Goal: Task Accomplishment & Management: Use online tool/utility

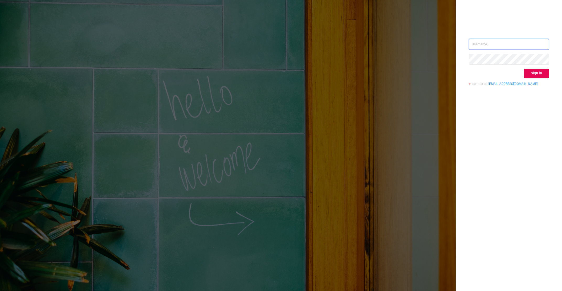
click at [507, 48] on input "text" at bounding box center [509, 44] width 80 height 11
paste input "[EMAIL_ADDRESS][DOMAIN_NAME]"
type input "[EMAIL_ADDRESS][DOMAIN_NAME]"
click at [532, 74] on button "Sign in" at bounding box center [536, 73] width 25 height 9
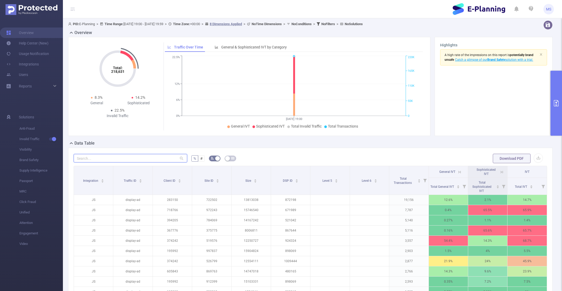
click at [154, 162] on input "text" at bounding box center [131, 158] width 114 height 8
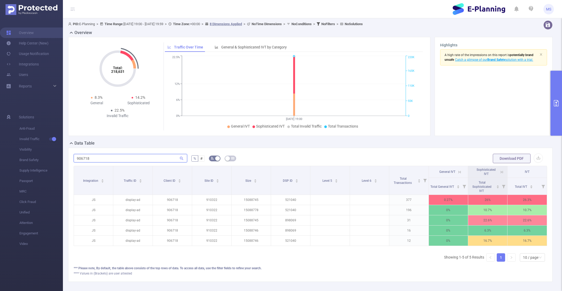
type input "906718"
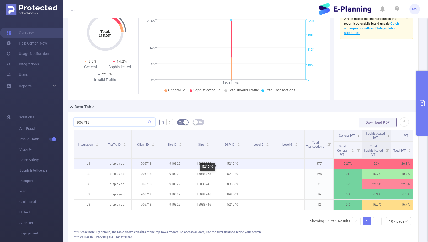
scroll to position [0, 8]
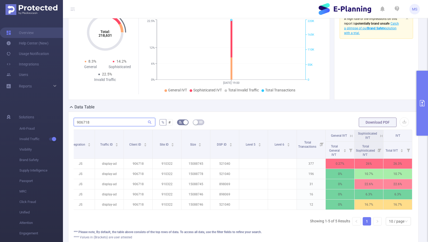
click at [133, 126] on input "906718" at bounding box center [115, 122] width 82 height 8
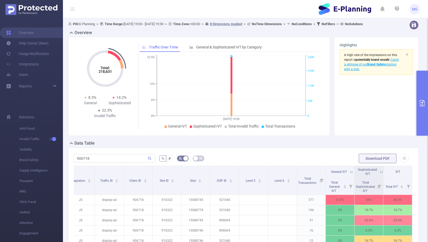
click at [157, 25] on span "PID: E-Planning > Time Range: [DATE] 19:00 - [DATE] 19:59 > Time Zone: +00:00 >…" at bounding box center [215, 24] width 295 height 4
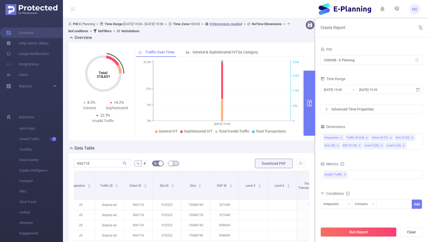
click at [420, 76] on div "Time Range" at bounding box center [372, 79] width 102 height 9
click at [344, 89] on input "[DATE] 19:00" at bounding box center [344, 89] width 43 height 7
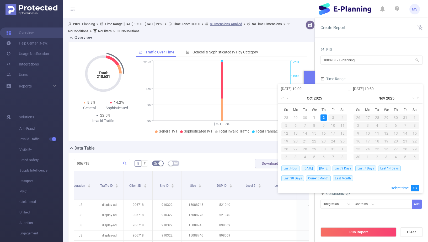
click at [287, 98] on link at bounding box center [288, 98] width 5 height 10
click at [333, 143] on div "26" at bounding box center [333, 141] width 6 height 6
click at [414, 188] on link "Ok" at bounding box center [415, 188] width 9 height 6
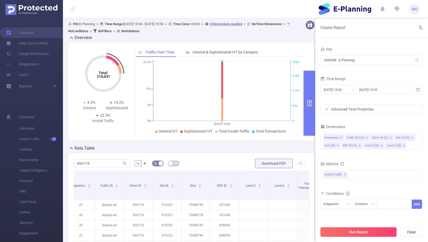
click at [381, 230] on button "Run Report" at bounding box center [359, 232] width 76 height 9
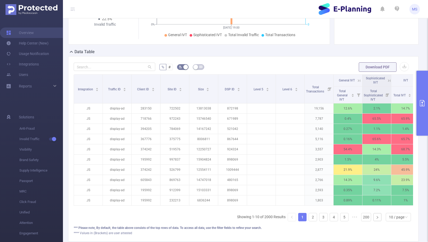
scroll to position [126, 0]
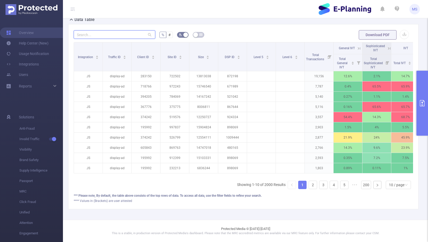
click at [118, 39] on input "text" at bounding box center [115, 34] width 82 height 8
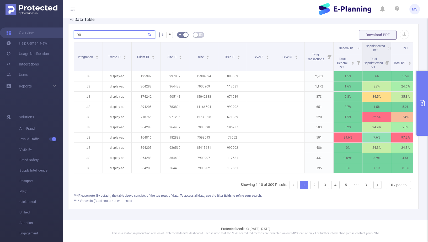
click at [130, 37] on input "90" at bounding box center [115, 34] width 82 height 8
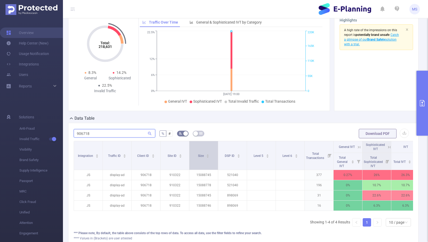
scroll to position [66, 0]
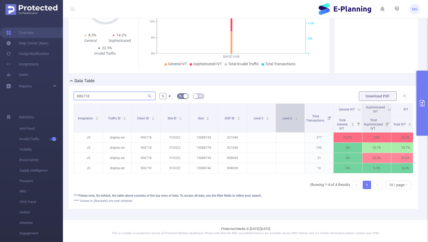
type input "906718"
click at [298, 121] on div "Level 6" at bounding box center [290, 117] width 15 height 5
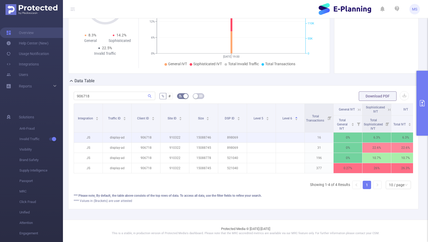
click at [296, 136] on p at bounding box center [290, 137] width 29 height 5
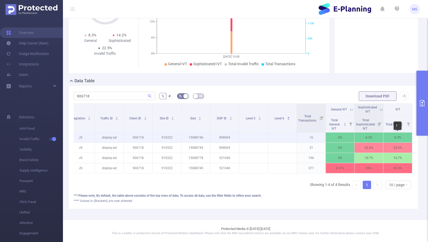
click at [390, 139] on p "6.3%" at bounding box center [398, 138] width 29 height 10
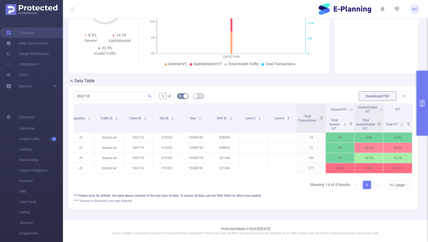
click at [374, 110] on div "Sophisticated IVT" at bounding box center [367, 109] width 19 height 8
click at [380, 110] on icon at bounding box center [381, 110] width 5 height 5
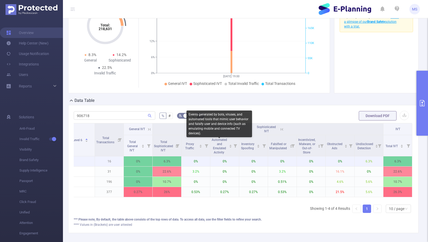
scroll to position [42, 0]
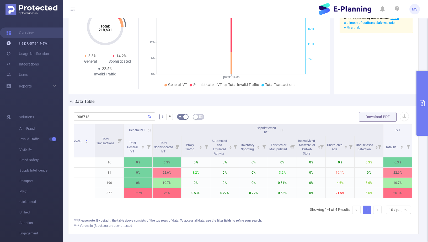
click at [39, 45] on link "Help Center (New)" at bounding box center [27, 43] width 42 height 10
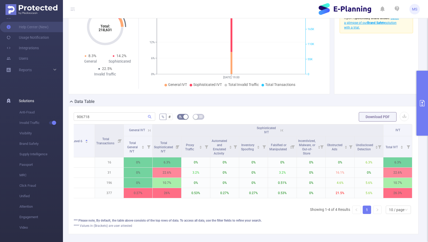
click at [33, 101] on span "Solutions" at bounding box center [26, 101] width 15 height 10
click at [33, 50] on link "Integrations" at bounding box center [22, 48] width 33 height 10
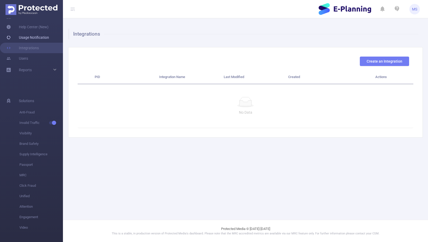
click at [34, 37] on link "Usage Notification" at bounding box center [27, 37] width 43 height 10
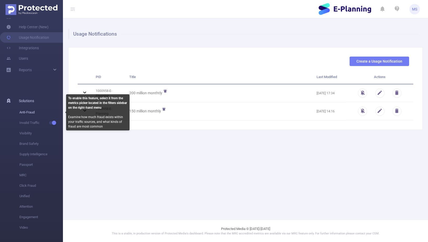
click at [33, 111] on span "Anti-Fraud" at bounding box center [41, 112] width 44 height 10
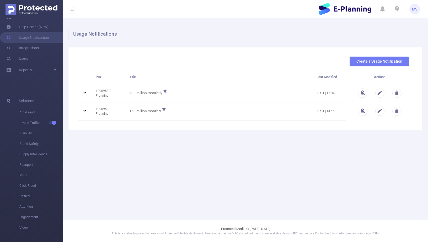
click at [415, 8] on span "MS" at bounding box center [414, 9] width 5 height 10
click at [296, 37] on h1 "Usage Notifications" at bounding box center [243, 34] width 350 height 10
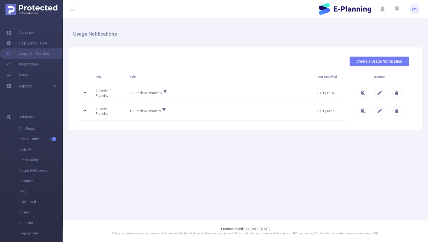
click at [73, 8] on icon at bounding box center [73, 9] width 4 height 4
click at [17, 14] on img at bounding box center [32, 9] width 52 height 11
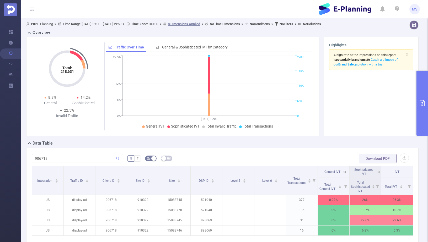
click at [34, 13] on icon at bounding box center [32, 9] width 6 height 18
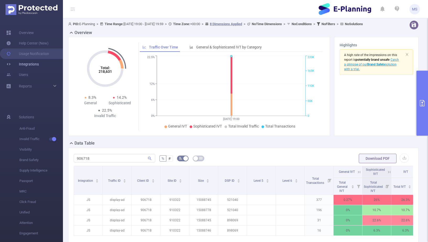
click at [39, 66] on link "Integrations" at bounding box center [22, 64] width 33 height 10
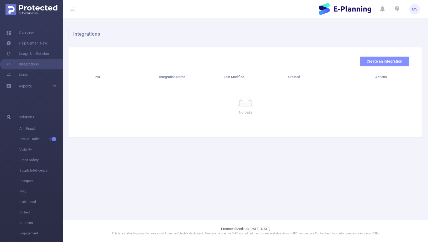
click at [394, 65] on button "Create an Integration" at bounding box center [384, 61] width 49 height 9
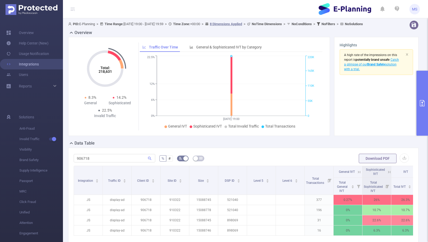
click at [39, 67] on link "Integrations" at bounding box center [22, 64] width 33 height 10
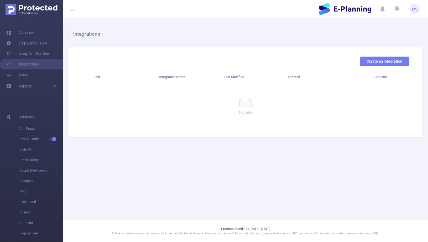
click at [354, 56] on div "Create an Integration PID Integration Name Last Modified Created Actions No Data" at bounding box center [245, 92] width 355 height 91
click at [384, 62] on button "Create an Integration" at bounding box center [384, 61] width 49 height 9
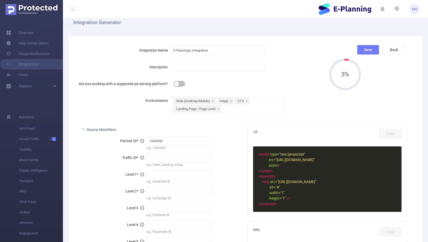
scroll to position [12, 0]
click at [396, 50] on button "Back" at bounding box center [394, 49] width 22 height 9
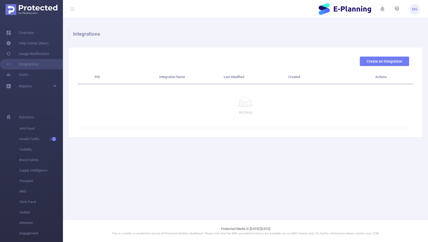
scroll to position [0, 0]
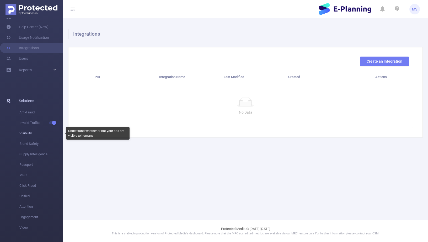
click at [31, 132] on span "Visibility" at bounding box center [41, 133] width 44 height 10
click at [27, 144] on span "Brand Safety" at bounding box center [41, 144] width 44 height 10
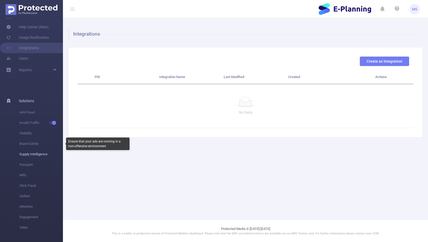
click at [26, 154] on span "Supply Intelligence" at bounding box center [41, 154] width 44 height 10
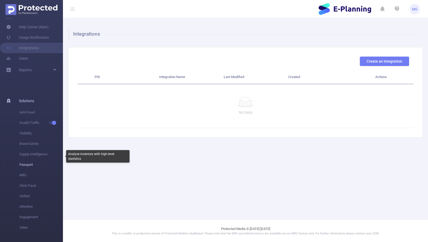
click at [26, 165] on span "Passport" at bounding box center [41, 165] width 44 height 10
click at [25, 173] on span "MRC" at bounding box center [41, 175] width 44 height 10
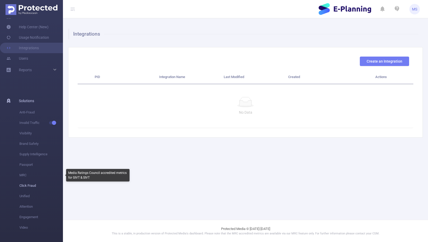
click at [24, 187] on span "Click Fraud" at bounding box center [41, 186] width 44 height 10
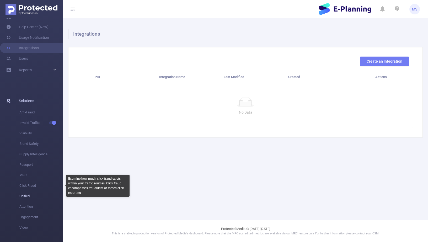
click at [23, 198] on span "Unified" at bounding box center [41, 196] width 44 height 10
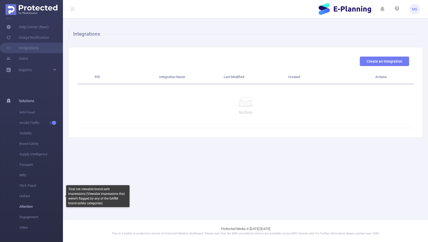
click at [23, 212] on span "Attention" at bounding box center [41, 207] width 44 height 10
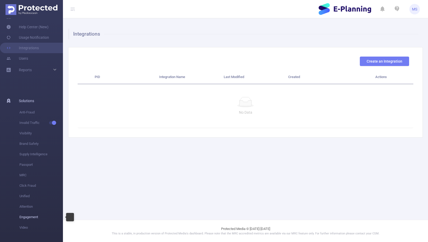
click at [23, 217] on span "Engagement" at bounding box center [41, 217] width 44 height 10
click at [23, 229] on span "Video" at bounding box center [41, 228] width 44 height 10
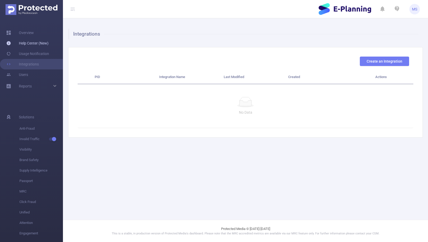
click at [38, 44] on link "Help Center (New)" at bounding box center [27, 43] width 42 height 10
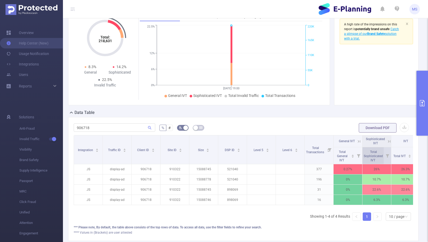
scroll to position [0, 8]
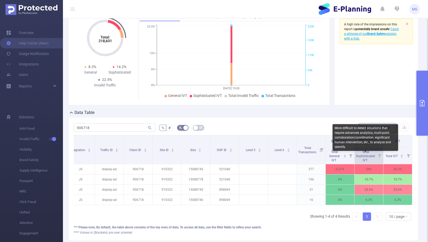
click at [376, 161] on icon at bounding box center [379, 155] width 7 height 17
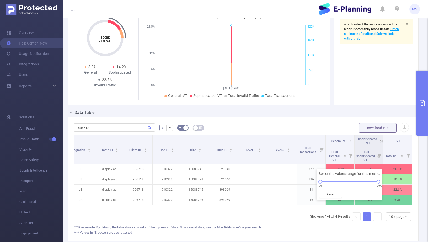
click at [381, 143] on icon at bounding box center [381, 141] width 6 height 5
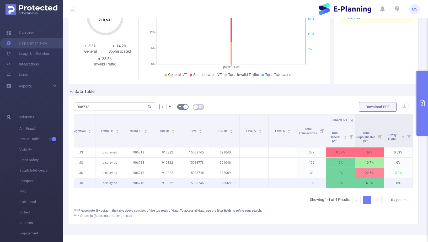
scroll to position [0, 10]
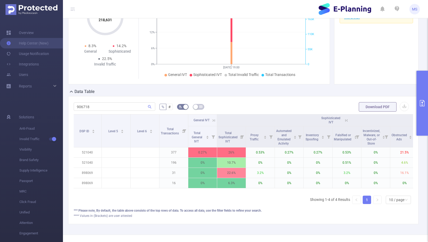
click at [348, 123] on icon at bounding box center [346, 120] width 5 height 5
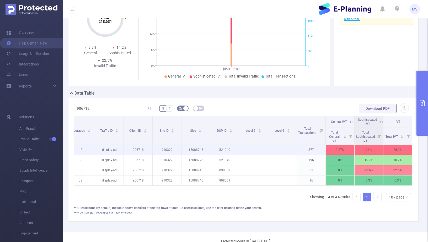
scroll to position [50, 0]
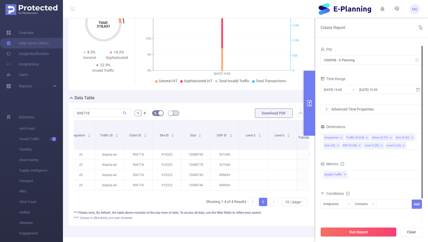
click at [426, 128] on div "PID 1000958 - E-Planning 1000958 - E-Planning Time Range [DATE] 19:00 _ [DATE] …" at bounding box center [371, 146] width 113 height 211
click at [411, 145] on div "Integration Traffic ID (tid) Client ID (l1) Site ID (l2) Size (l3) DSP ID (l4) …" at bounding box center [372, 141] width 102 height 17
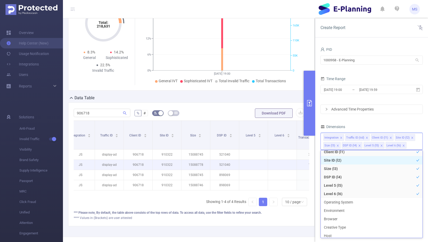
scroll to position [1, 0]
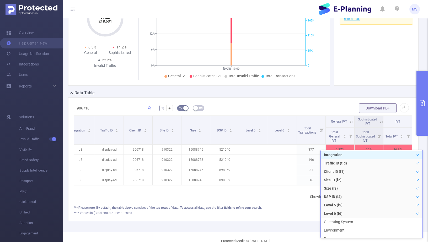
click at [333, 110] on form "906718 % # Download PDF" at bounding box center [243, 108] width 339 height 10
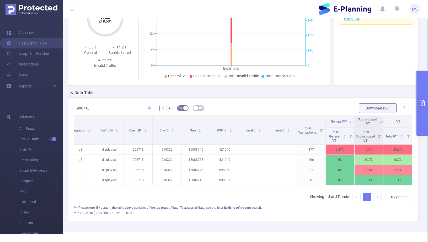
click at [379, 124] on icon at bounding box center [381, 122] width 5 height 5
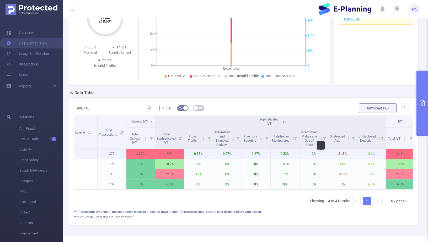
scroll to position [0, 208]
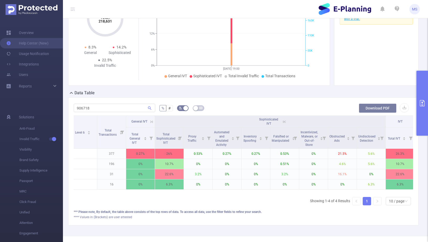
click at [370, 113] on button "Download PDF" at bounding box center [378, 108] width 38 height 9
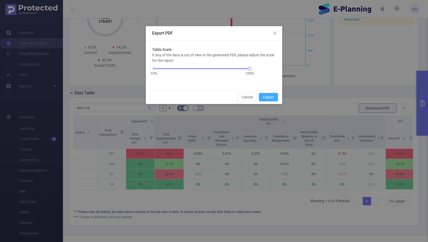
click at [267, 96] on button "Export" at bounding box center [268, 97] width 19 height 8
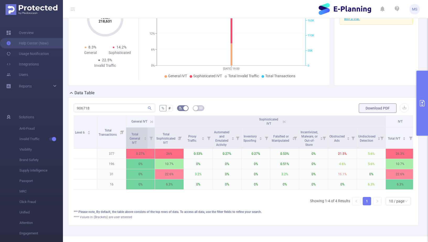
click at [146, 139] on icon "icon: caret-up" at bounding box center [145, 137] width 3 height 3
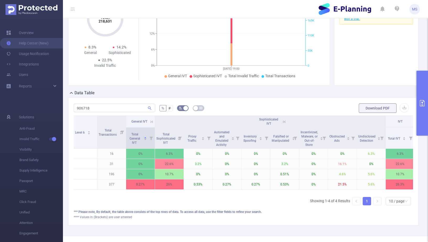
drag, startPoint x: 154, startPoint y: 143, endPoint x: 154, endPoint y: 137, distance: 6.0
click at [154, 142] on span at bounding box center [154, 138] width 3 height 21
click at [152, 124] on icon at bounding box center [151, 122] width 5 height 5
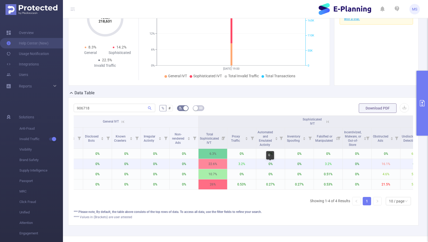
scroll to position [0, 354]
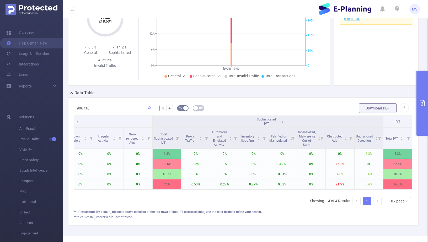
click at [278, 125] on div "Sophisticated IVT" at bounding box center [266, 122] width 23 height 8
click at [283, 124] on icon at bounding box center [282, 122] width 5 height 5
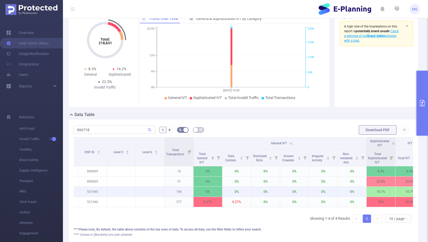
scroll to position [0, 152]
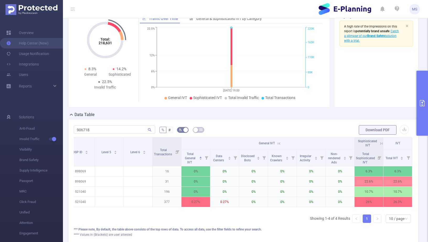
click at [380, 146] on icon at bounding box center [381, 143] width 5 height 5
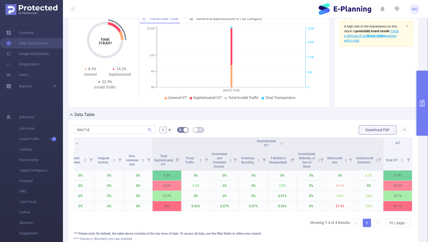
scroll to position [27, 0]
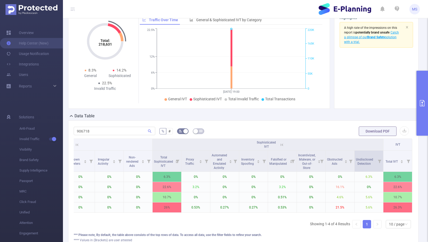
click at [380, 163] on icon at bounding box center [379, 161] width 3 height 3
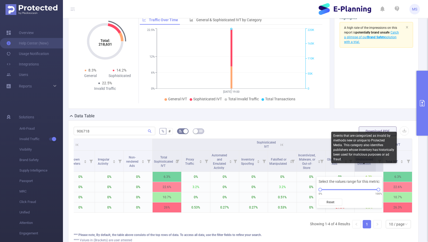
click at [368, 166] on span "Undisclosed Detection" at bounding box center [364, 162] width 17 height 8
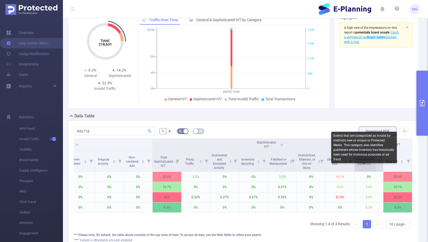
click at [368, 166] on span "Undisclosed Detection" at bounding box center [364, 162] width 17 height 8
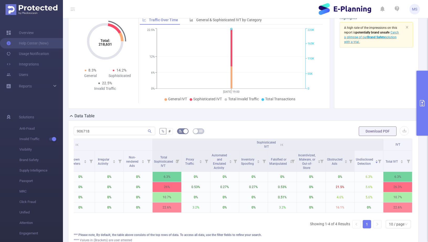
click at [278, 125] on div "906718 % # Download PDF Integration Traffic ID Client ID Site ID Size DSP ID Le…" at bounding box center [243, 185] width 351 height 128
